Goal: Transaction & Acquisition: Book appointment/travel/reservation

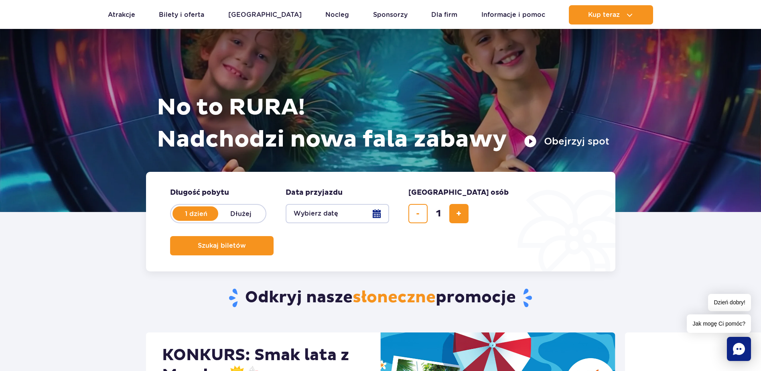
click at [372, 215] on button "Wybierz datę" at bounding box center [338, 213] width 104 height 19
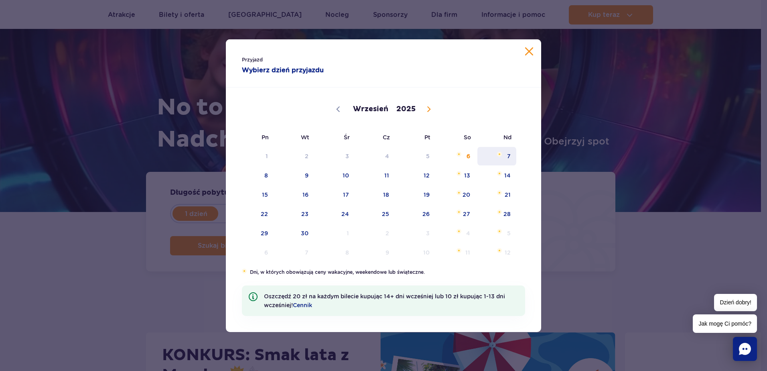
click at [508, 156] on span "7" at bounding box center [497, 156] width 41 height 18
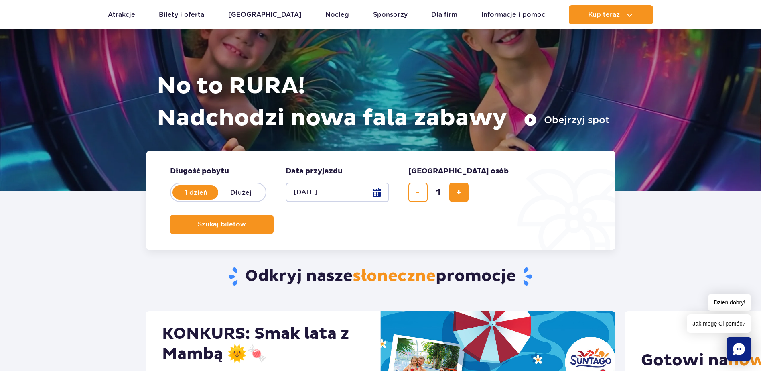
scroll to position [80, 0]
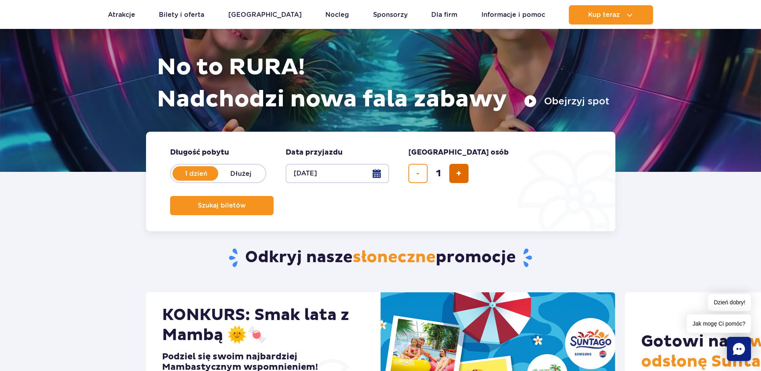
click at [455, 174] on button "dodaj bilet" at bounding box center [458, 173] width 19 height 19
type input "2"
click at [243, 202] on span "Szukaj biletów" at bounding box center [219, 205] width 48 height 7
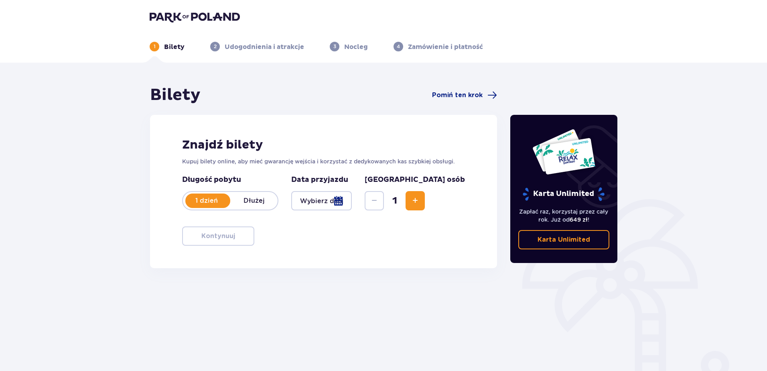
type input "[DATE]"
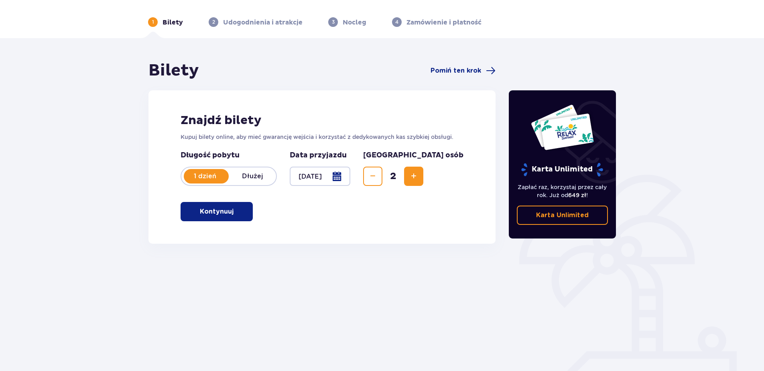
scroll to position [38, 0]
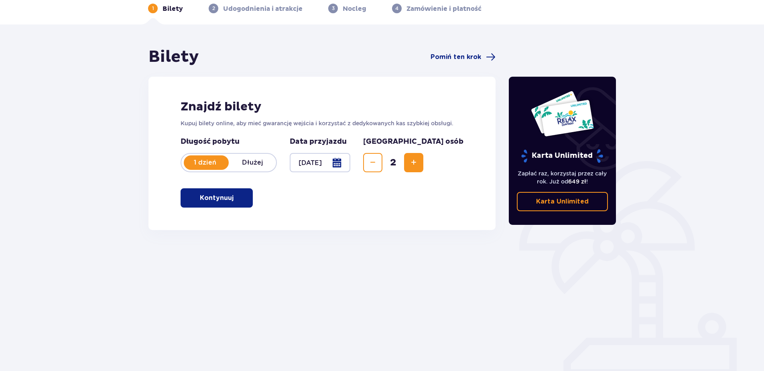
click at [222, 197] on p "Kontynuuj" at bounding box center [217, 197] width 34 height 9
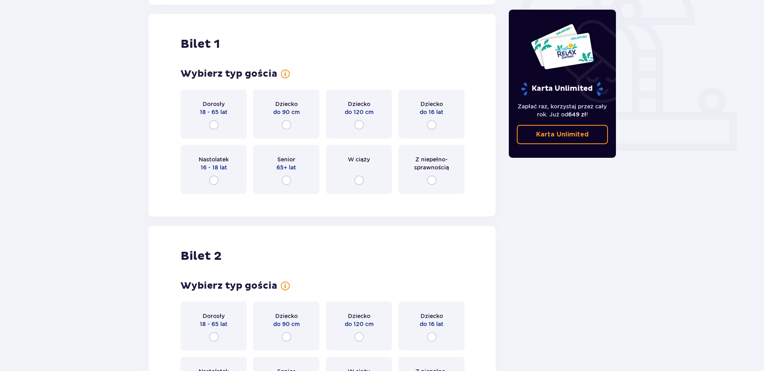
scroll to position [268, 0]
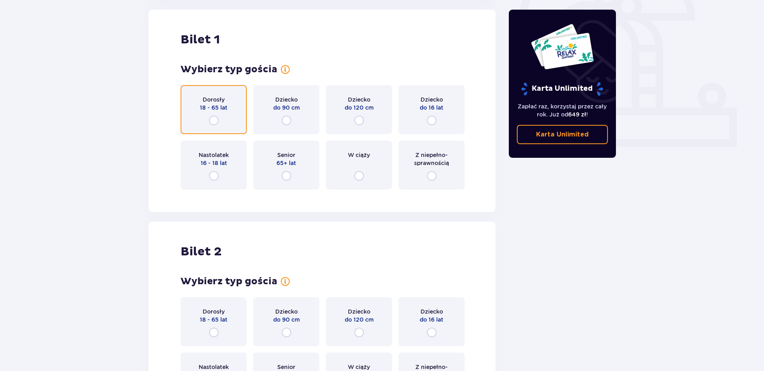
click at [213, 121] on input "radio" at bounding box center [214, 121] width 10 height 10
radio input "true"
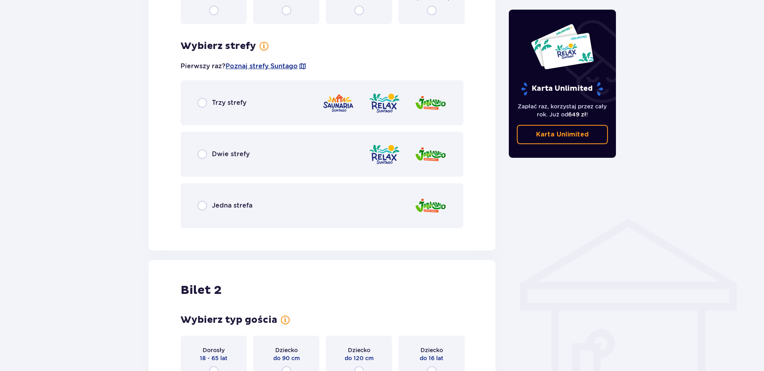
scroll to position [384, 0]
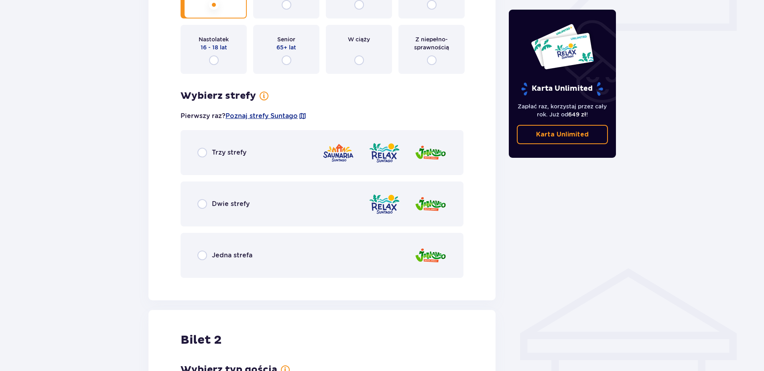
click at [225, 150] on p "Trzy strefy" at bounding box center [229, 152] width 35 height 9
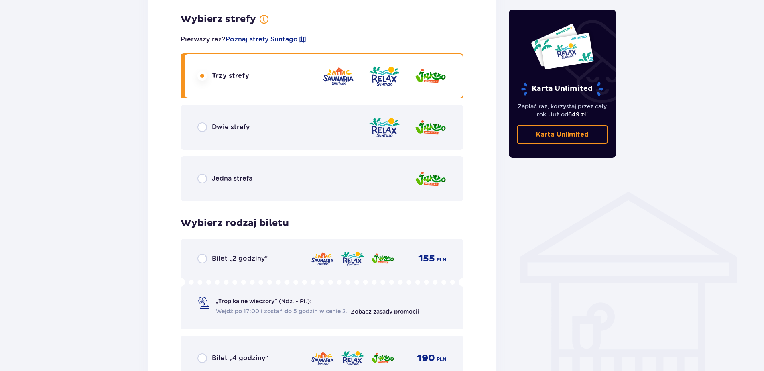
scroll to position [441, 0]
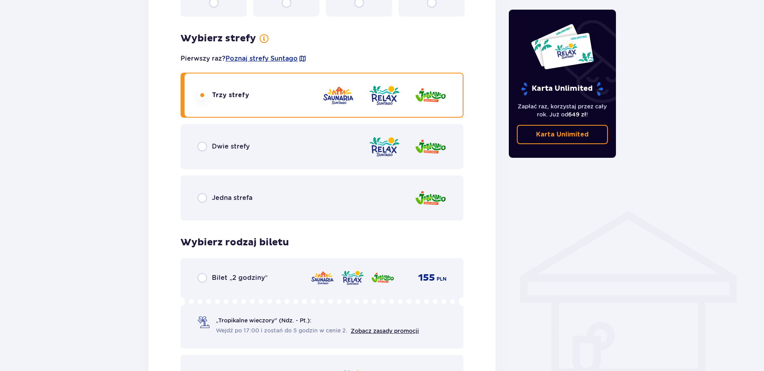
click at [229, 199] on p "Jedna strefa" at bounding box center [232, 197] width 41 height 9
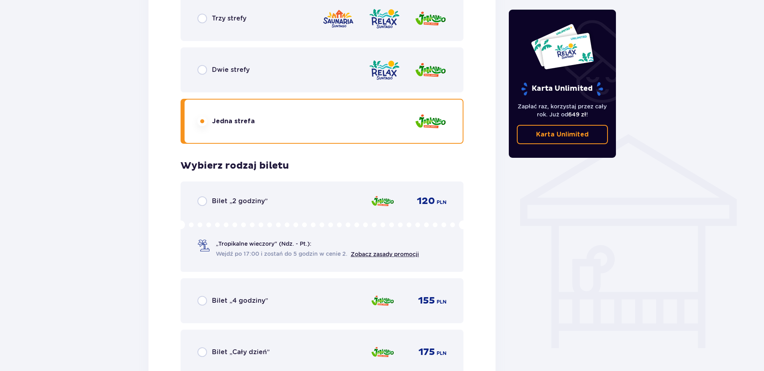
scroll to position [507, 0]
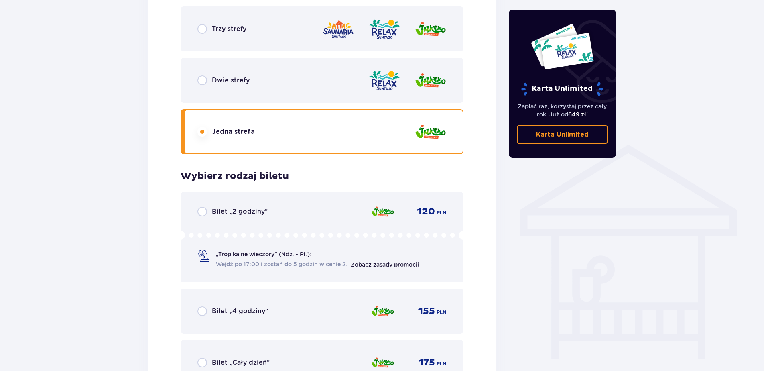
click at [365, 45] on div "Trzy strefy" at bounding box center [322, 28] width 283 height 45
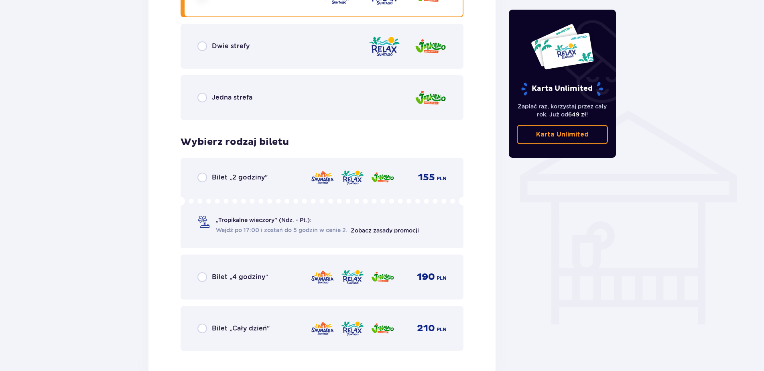
scroll to position [587, 0]
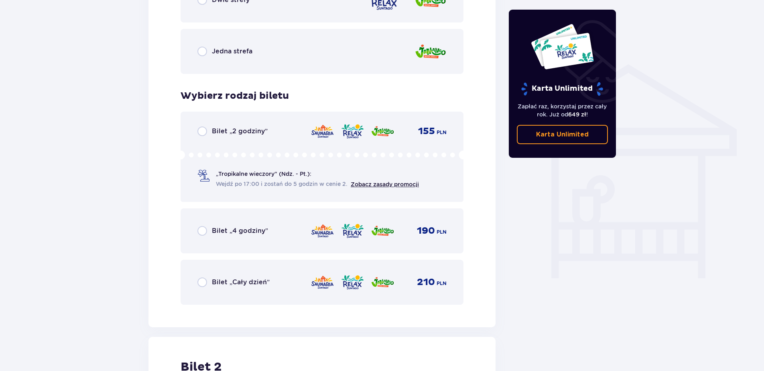
click at [343, 48] on div "Jedna strefa" at bounding box center [322, 51] width 283 height 45
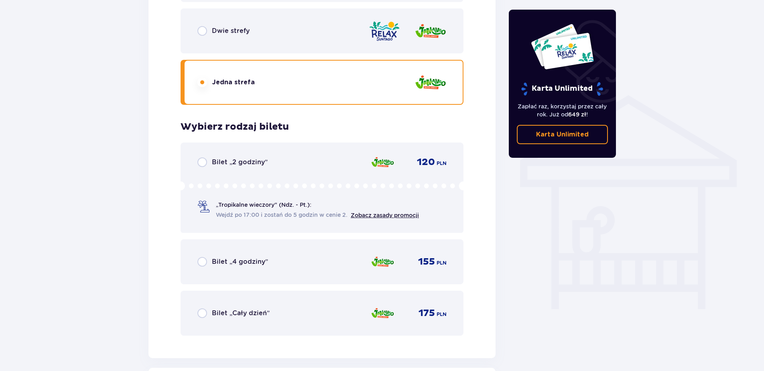
scroll to position [561, 0]
